Goal: Information Seeking & Learning: Learn about a topic

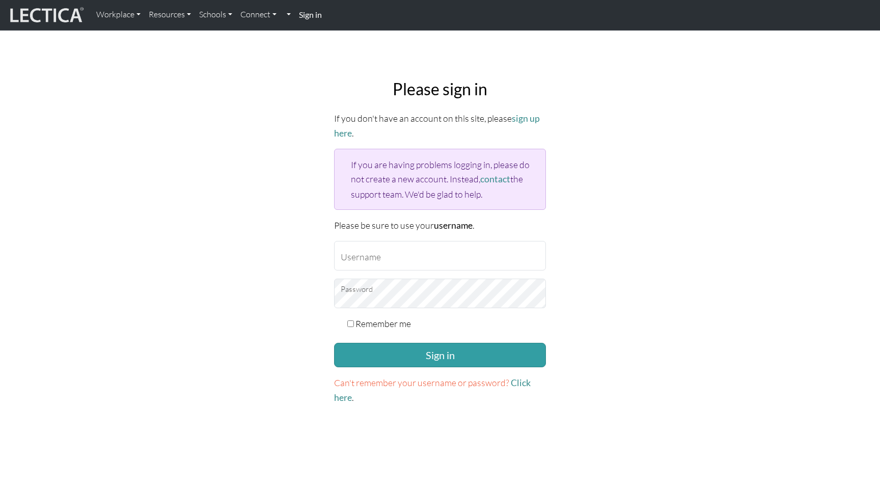
click at [371, 264] on input "Username" at bounding box center [440, 256] width 212 height 30
type input "francishoe@google.com"
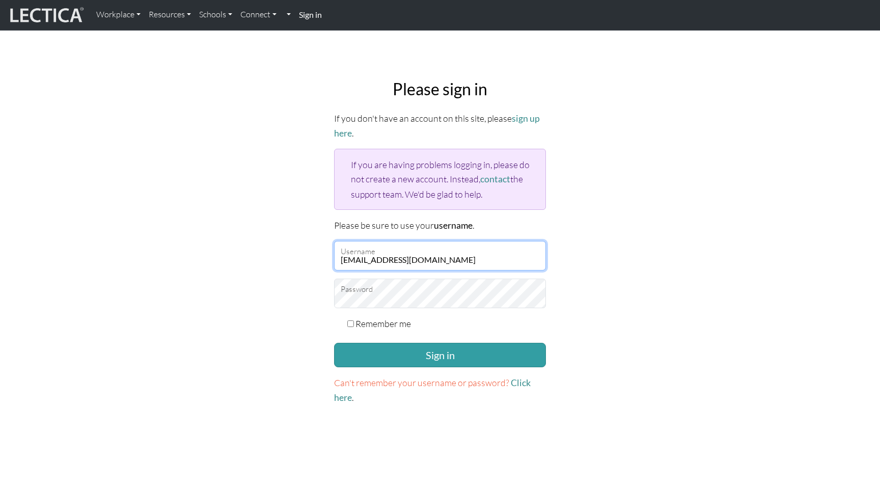
click at [334, 343] on button "Sign in" at bounding box center [440, 355] width 212 height 24
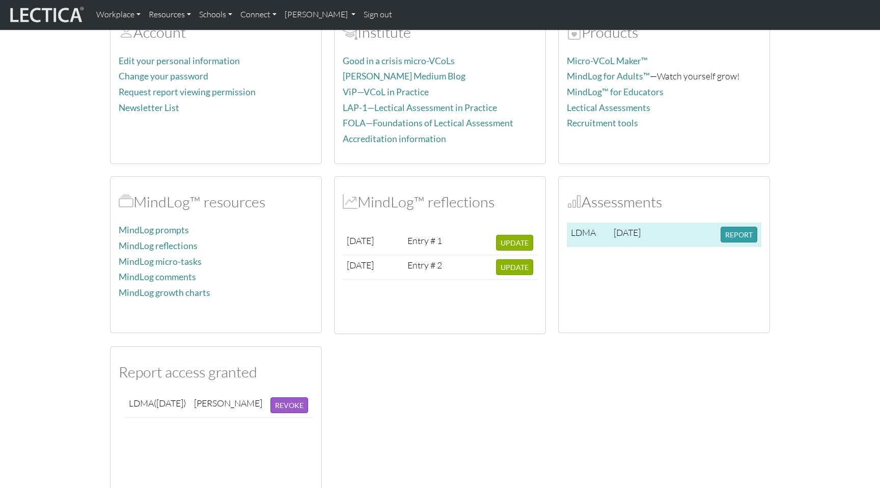
scroll to position [130, 0]
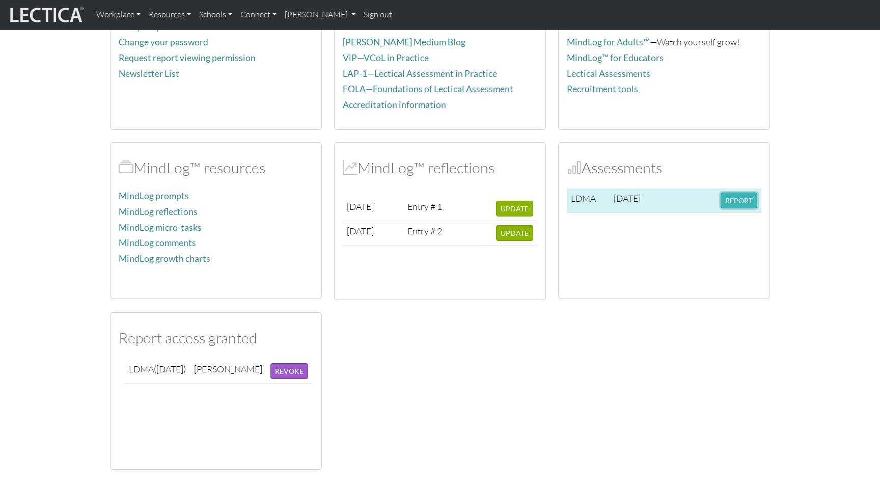
click at [740, 200] on button "REPORT" at bounding box center [739, 201] width 37 height 16
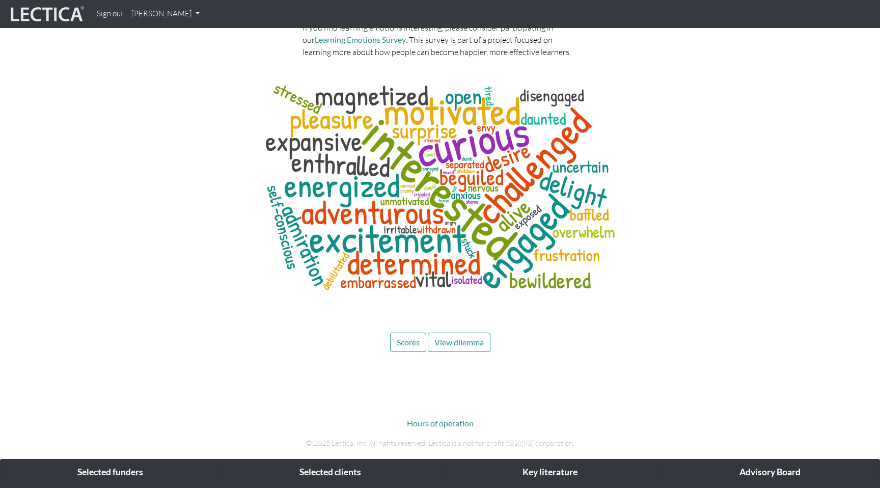
scroll to position [3648, 0]
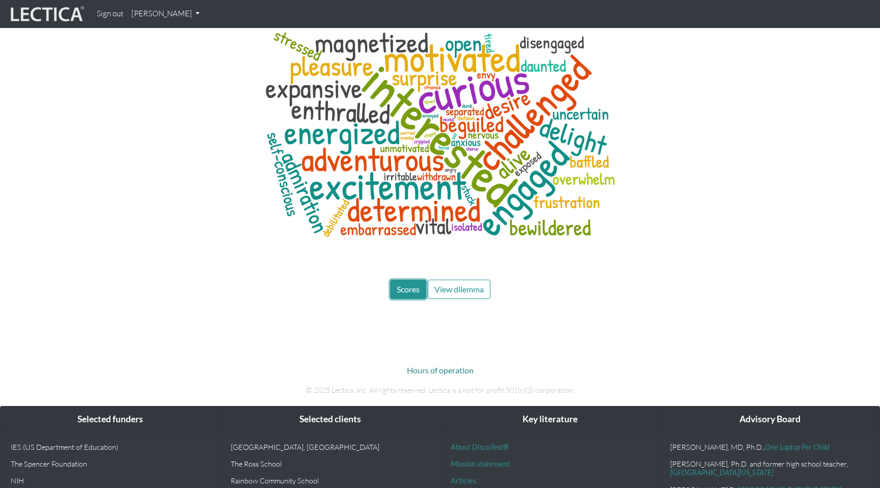
click at [403, 280] on button "Scores" at bounding box center [408, 289] width 36 height 19
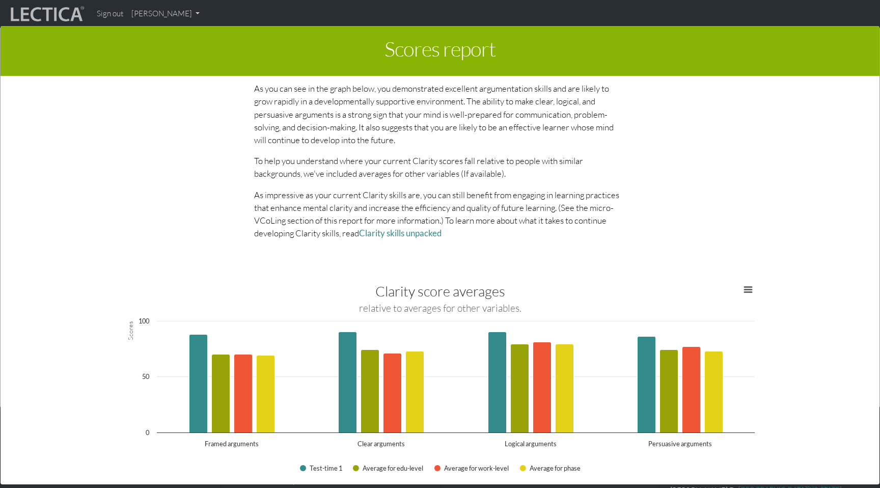
scroll to position [977, 0]
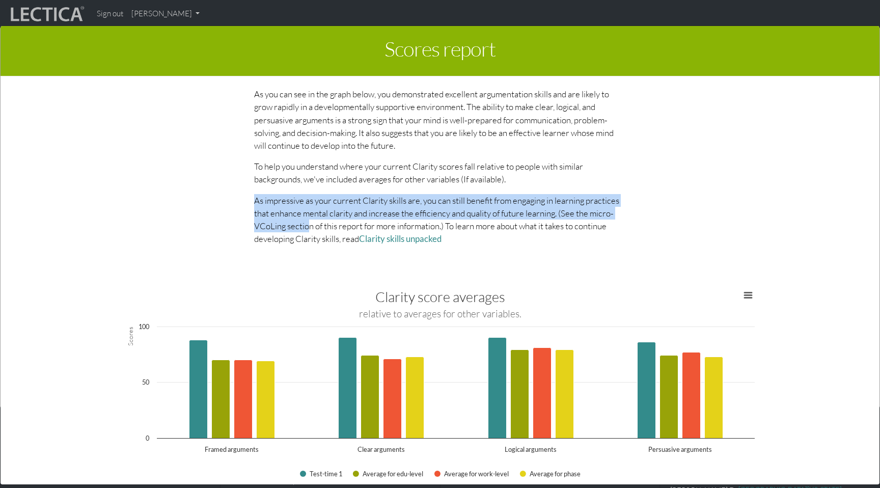
drag, startPoint x: 335, startPoint y: 187, endPoint x: 307, endPoint y: 228, distance: 49.7
click at [307, 228] on p "As impressive as your current Clarity skills are, you can still benefit from en…" at bounding box center [440, 219] width 372 height 51
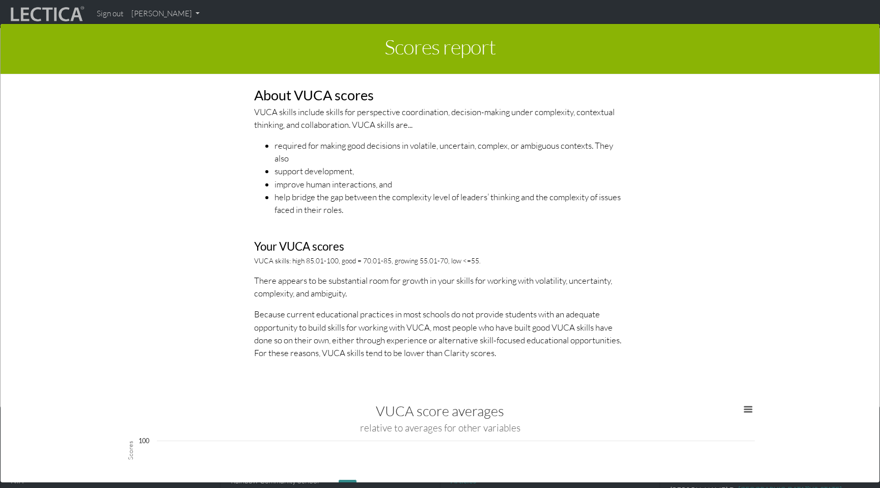
scroll to position [1466, 0]
click at [561, 285] on p "There appears to be substantial room for growth in your skills for working with…" at bounding box center [440, 286] width 372 height 25
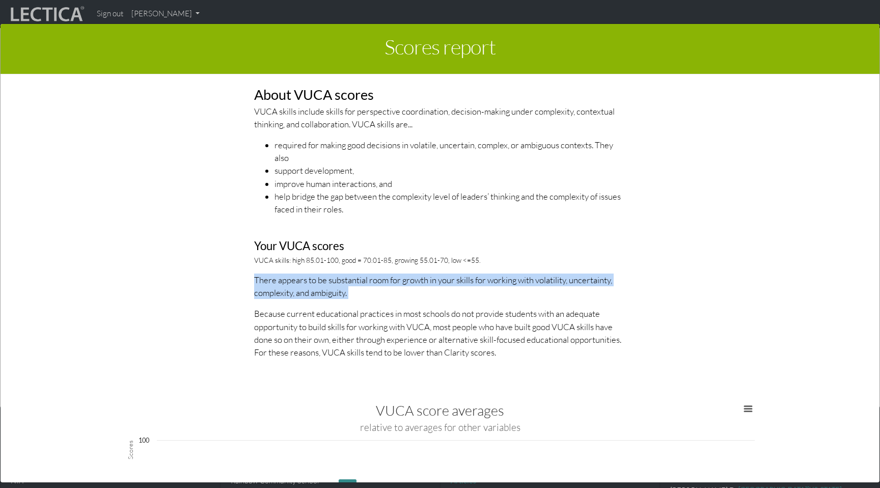
click at [561, 285] on p "There appears to be substantial room for growth in your skills for working with…" at bounding box center [440, 286] width 372 height 25
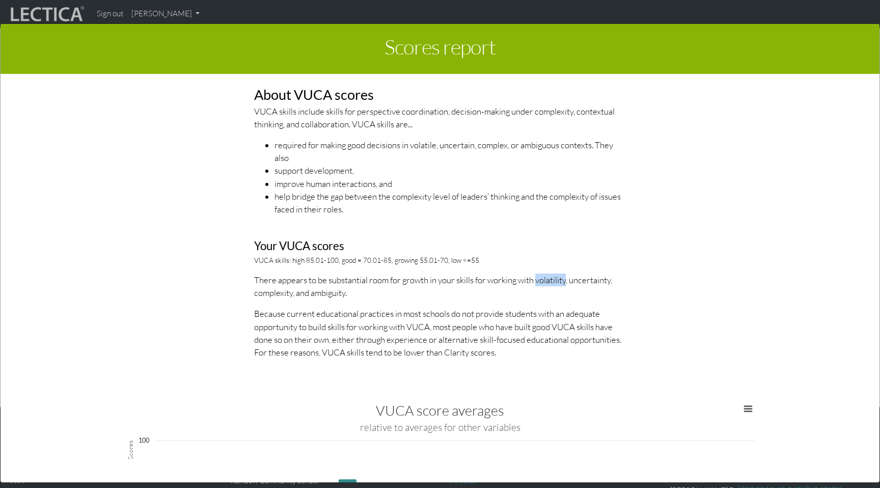
click at [561, 285] on p "There appears to be substantial room for growth in your skills for working with…" at bounding box center [440, 286] width 372 height 25
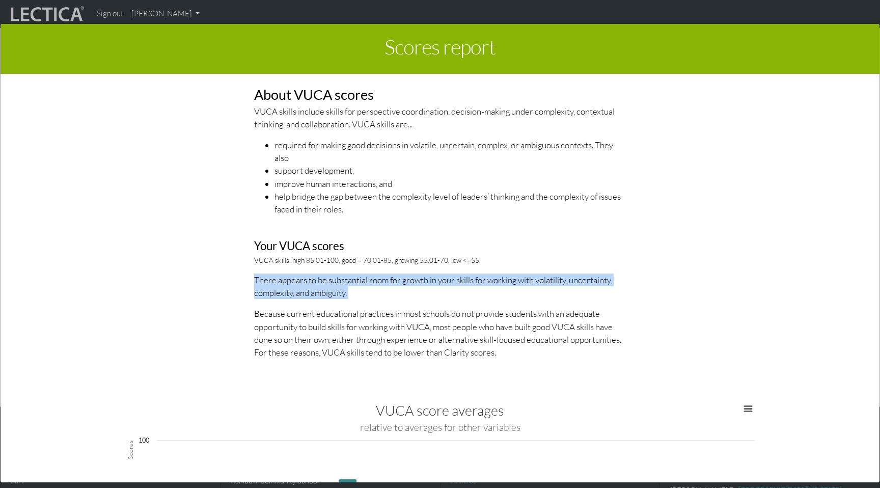
click at [561, 285] on p "There appears to be substantial room for growth in your skills for working with…" at bounding box center [440, 286] width 372 height 25
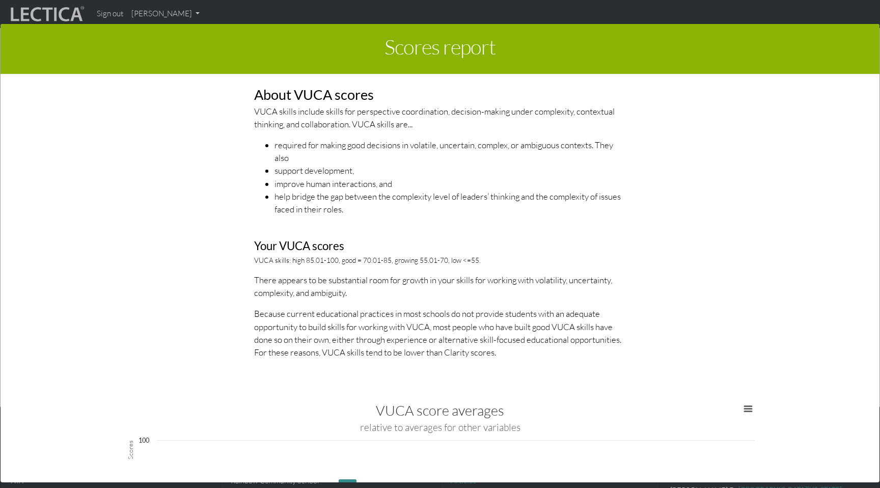
click at [561, 246] on h3 "Your VUCA scores" at bounding box center [440, 246] width 372 height 13
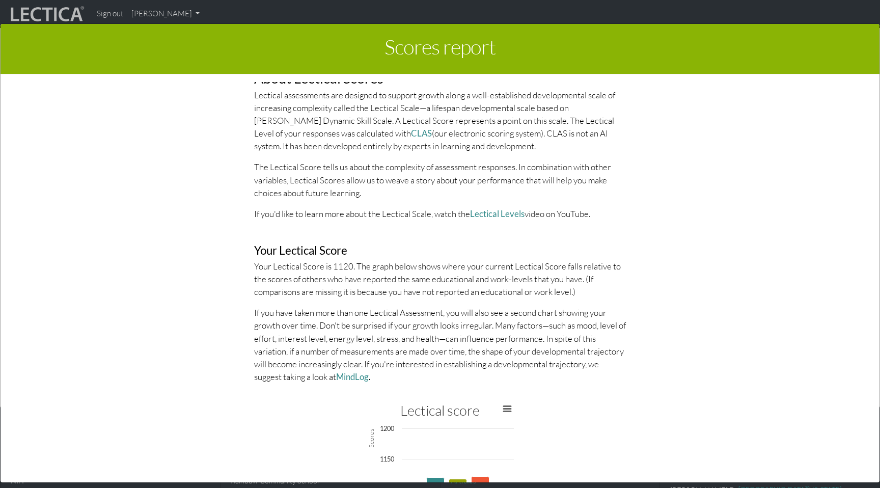
scroll to position [2093, 0]
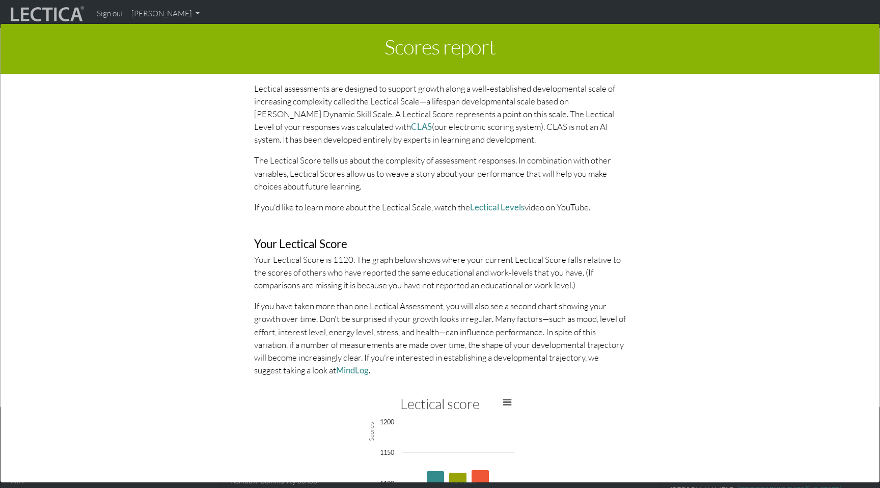
click at [546, 254] on p "Your Lectical Score is 1120. The graph below shows where your current Lectical …" at bounding box center [440, 272] width 372 height 39
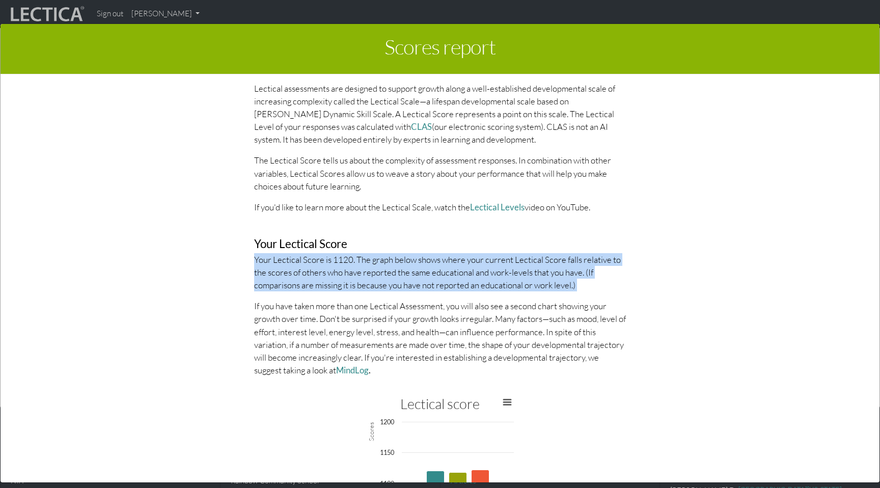
click at [546, 254] on p "Your Lectical Score is 1120. The graph below shows where your current Lectical …" at bounding box center [440, 272] width 372 height 39
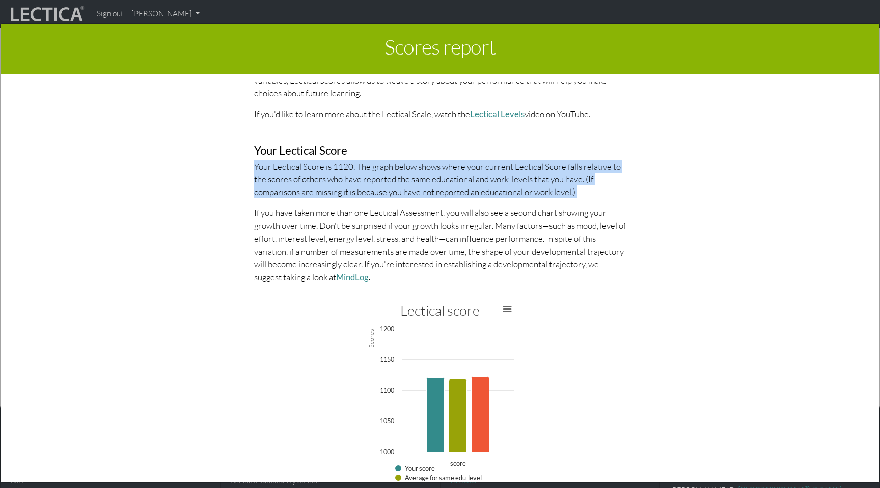
scroll to position [2208, 0]
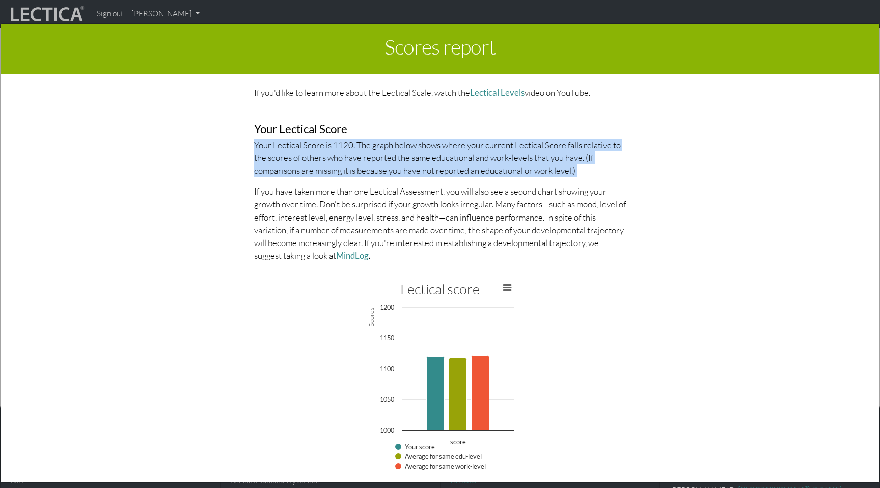
click at [435, 159] on p "Your Lectical Score is 1120. The graph below shows where your current Lectical …" at bounding box center [440, 158] width 372 height 39
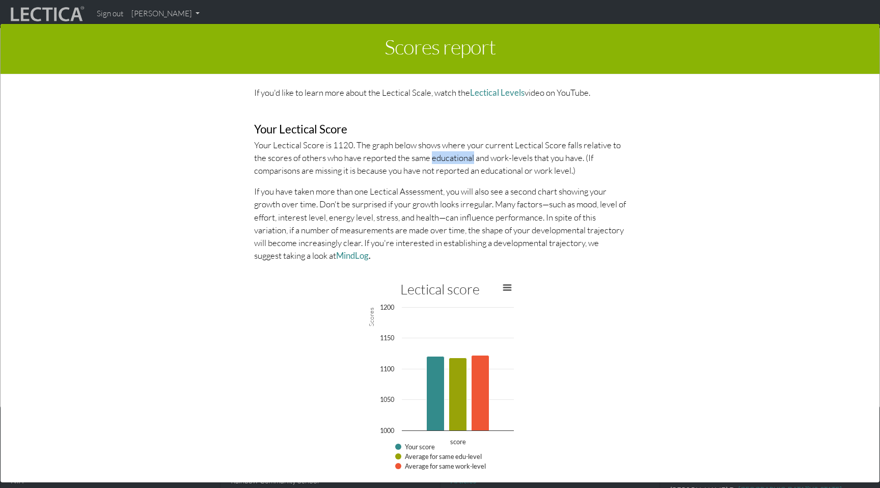
click at [435, 159] on p "Your Lectical Score is 1120. The graph below shows where your current Lectical …" at bounding box center [440, 158] width 372 height 39
click at [430, 179] on div "About Lectical Scores Lectical assessments are designed to support growth along…" at bounding box center [440, 97] width 387 height 345
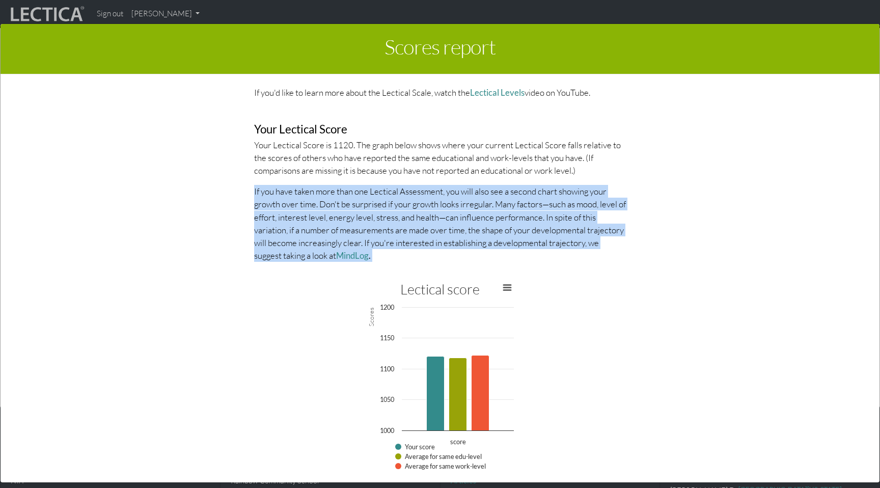
click at [430, 179] on div "About Lectical Scores Lectical assessments are designed to support growth along…" at bounding box center [440, 97] width 387 height 345
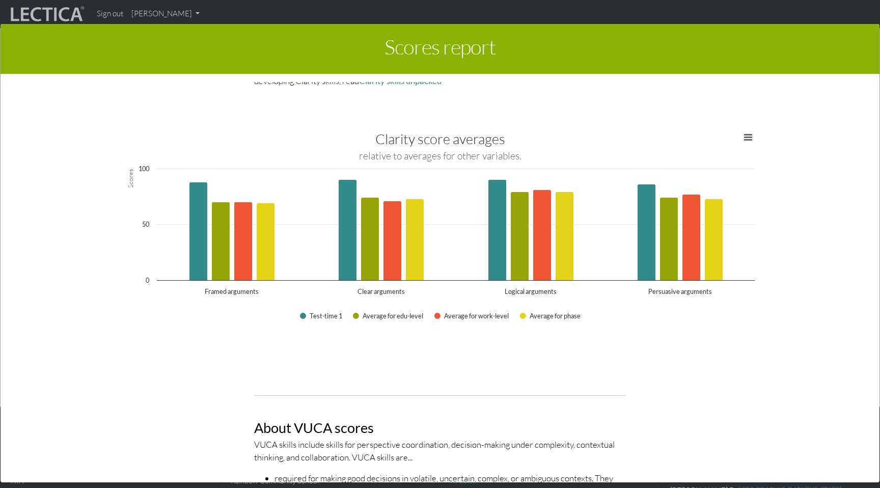
scroll to position [1213, 0]
